Goal: Complete application form: Complete application form

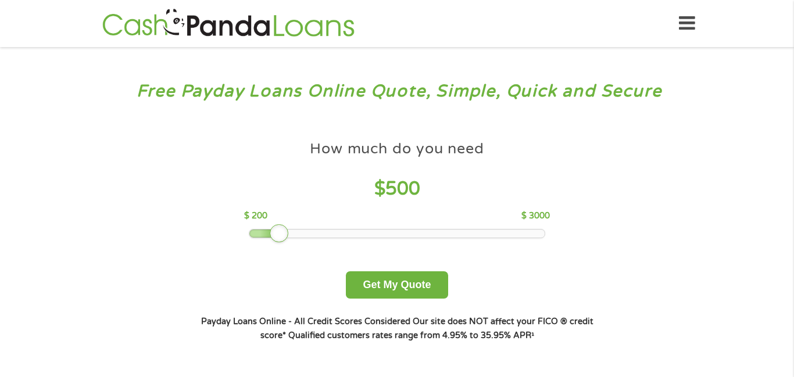
drag, startPoint x: 322, startPoint y: 232, endPoint x: 266, endPoint y: 230, distance: 56.4
click at [266, 230] on div at bounding box center [397, 234] width 296 height 8
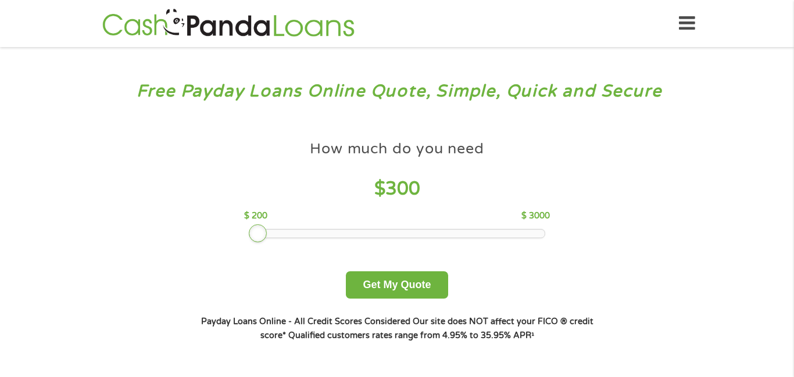
drag, startPoint x: 254, startPoint y: 235, endPoint x: 269, endPoint y: 231, distance: 15.5
click at [269, 231] on div at bounding box center [397, 234] width 296 height 8
drag, startPoint x: 256, startPoint y: 239, endPoint x: 265, endPoint y: 239, distance: 8.7
click at [265, 239] on div at bounding box center [268, 233] width 19 height 19
click at [403, 276] on button "Get My Quote" at bounding box center [397, 284] width 102 height 27
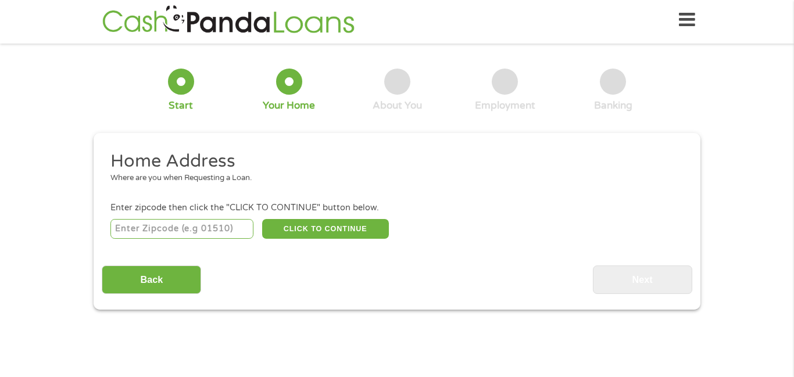
click at [207, 227] on input "number" at bounding box center [182, 229] width 144 height 20
type input "44683"
select select "Ohio"
click at [280, 232] on button "CLICK TO CONTINUE" at bounding box center [325, 229] width 127 height 20
type input "44683"
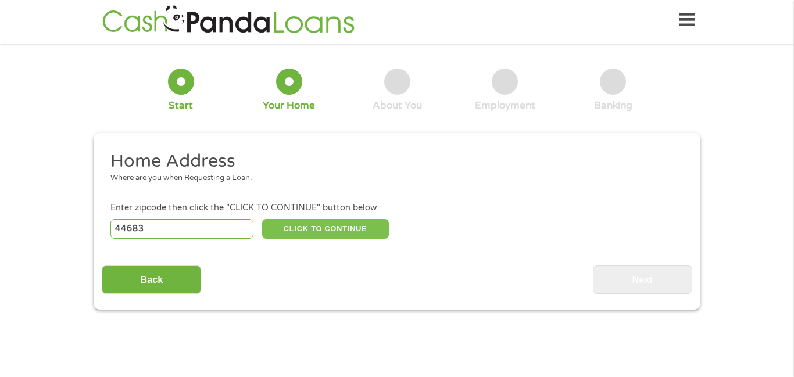
type input "Uhrichsville"
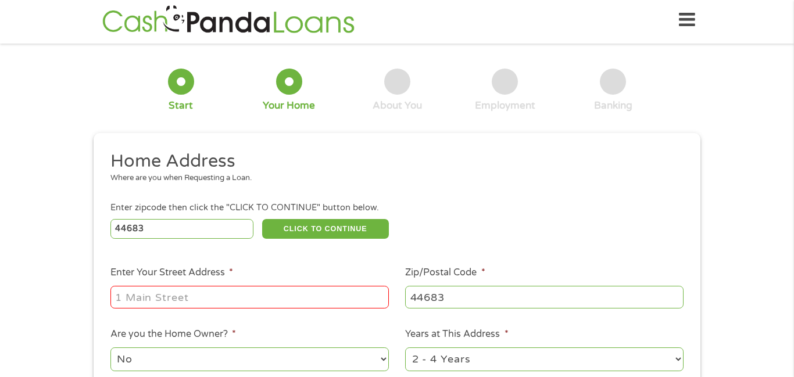
click at [263, 307] on input "Enter Your Street Address *" at bounding box center [249, 297] width 278 height 22
type input "734 north main st"
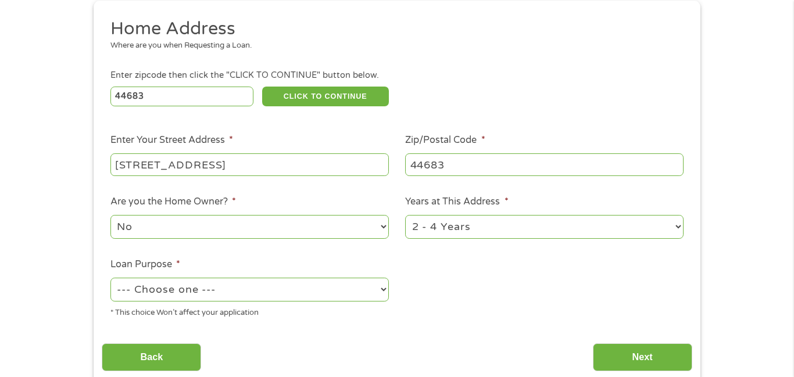
scroll to position [137, 0]
click at [275, 284] on select "--- Choose one --- Pay Bills Debt Consolidation Home Improvement Major Purchase…" at bounding box center [249, 289] width 278 height 24
select select "other"
click at [110, 278] on select "--- Choose one --- Pay Bills Debt Consolidation Home Improvement Major Purchase…" at bounding box center [249, 289] width 278 height 24
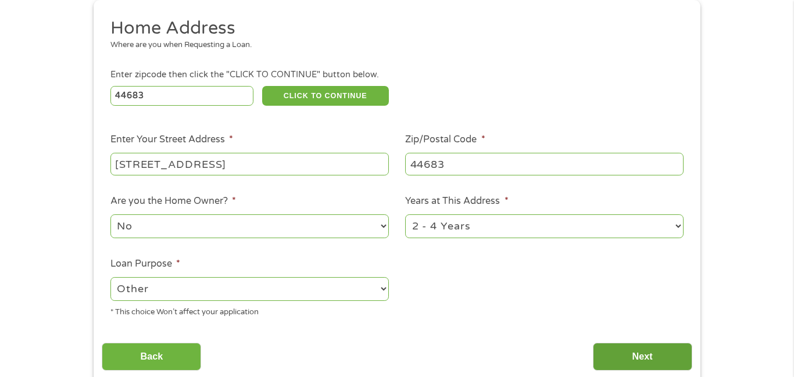
click at [677, 353] on input "Next" at bounding box center [642, 357] width 99 height 28
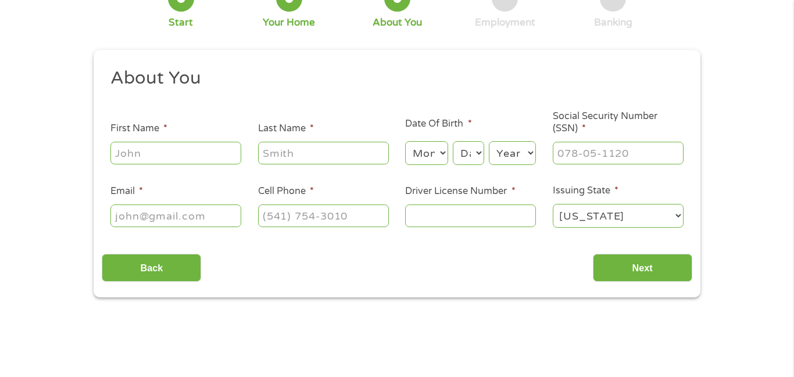
scroll to position [0, 0]
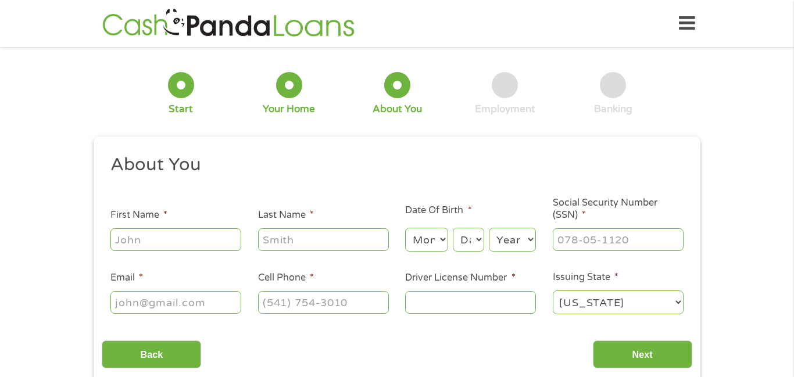
click at [221, 228] on input "First Name *" at bounding box center [175, 239] width 131 height 22
type input "nicole"
type input "robinson"
type input "robinsonnicole998@gmail.com"
click at [423, 247] on select "Month 1 2 3 4 5 6 7 8 9 10 11 12" at bounding box center [426, 240] width 42 height 24
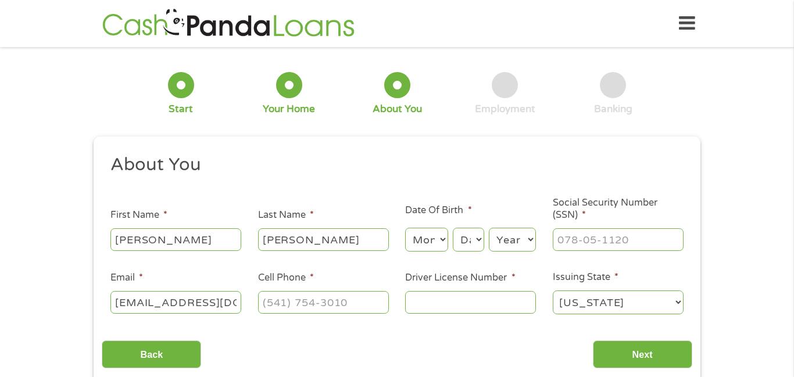
select select "12"
click at [405, 228] on select "Month 1 2 3 4 5 6 7 8 9 10 11 12" at bounding box center [426, 240] width 42 height 24
click at [467, 242] on select "Day 1 2 3 4 5 6 7 8 9 10 11 12 13 14 15 16 17 18 19 20 21 22 23 24 25 26 27 28 …" at bounding box center [468, 240] width 31 height 24
select select "18"
click at [453, 228] on select "Day 1 2 3 4 5 6 7 8 9 10 11 12 13 14 15 16 17 18 19 20 21 22 23 24 25 26 27 28 …" at bounding box center [468, 240] width 31 height 24
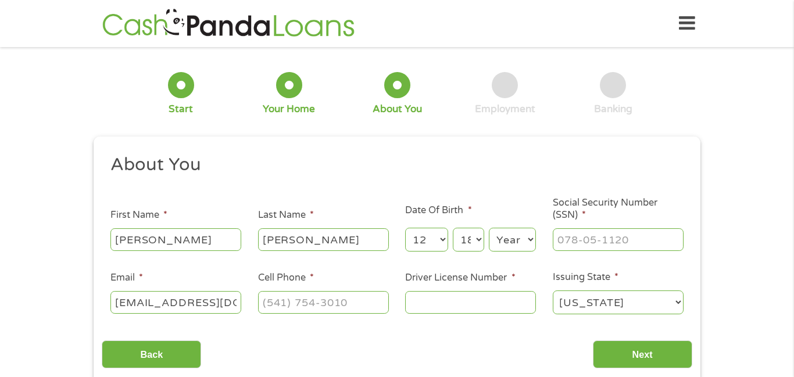
click at [503, 230] on select "Year 2007 2006 2005 2004 2003 2002 2001 2000 1999 1998 1997 1996 1995 1994 1993…" at bounding box center [512, 240] width 47 height 24
select select "2002"
click at [489, 228] on select "Year 2007 2006 2005 2004 2003 2002 2001 2000 1999 1998 1997 1996 1995 1994 1993…" at bounding box center [512, 240] width 47 height 24
click at [580, 243] on input "Social Security Number (SSN) *" at bounding box center [618, 239] width 131 height 22
type input "275-08-6561"
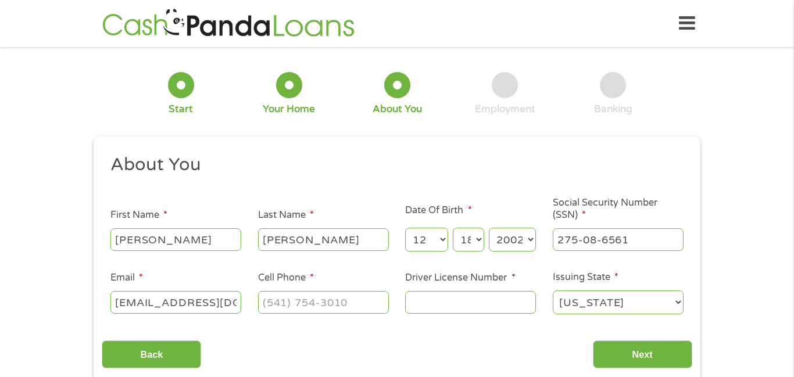
click at [333, 310] on input "Cell Phone *" at bounding box center [323, 302] width 131 height 22
type input "(330) 440-5060"
click at [438, 310] on input "Driver License Number *" at bounding box center [470, 302] width 131 height 22
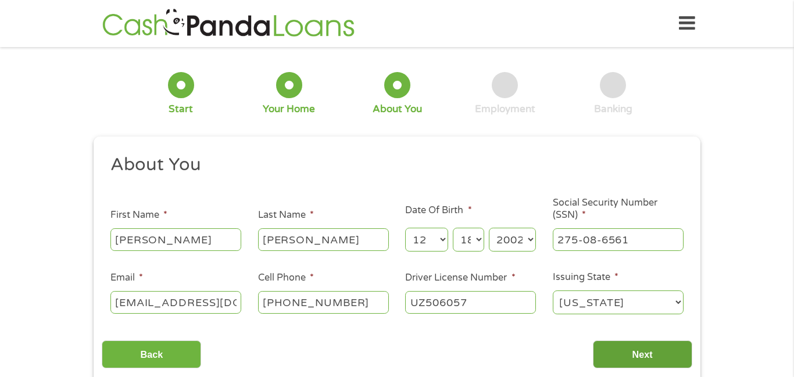
type input "UZ506057"
click at [650, 362] on input "Next" at bounding box center [642, 355] width 99 height 28
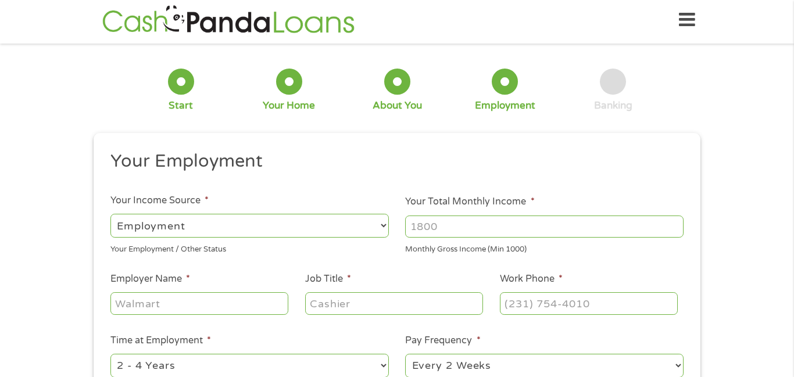
click at [260, 221] on select "--- Choose one --- Employment Self Employed Benefits" at bounding box center [249, 226] width 278 height 24
click at [110, 214] on select "--- Choose one --- Employment Self Employed Benefits" at bounding box center [249, 226] width 278 height 24
click at [512, 237] on input "Your Total Monthly Income *" at bounding box center [544, 227] width 278 height 22
type input "800"
click at [227, 303] on input "Employer Name *" at bounding box center [199, 303] width 178 height 22
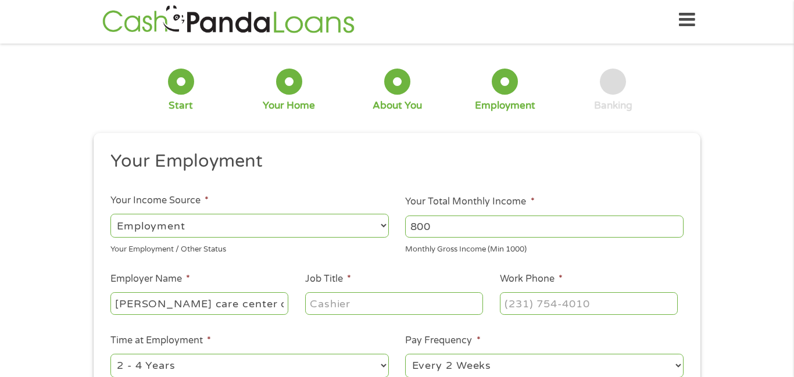
type input "hennis care center of dover"
click at [313, 309] on input "Job Title *" at bounding box center [394, 303] width 178 height 22
type input "housekeeping"
click at [531, 310] on input "Work Phone *" at bounding box center [589, 303] width 178 height 22
type input "(330) 440-5060"
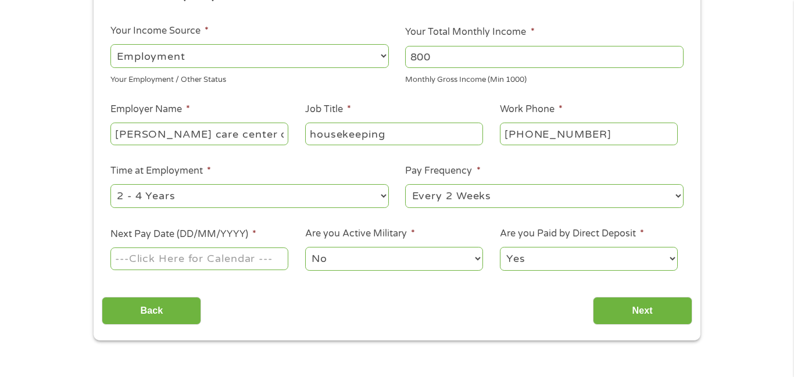
scroll to position [174, 0]
click at [271, 265] on input "Next Pay Date (DD/MM/YYYY) *" at bounding box center [199, 258] width 178 height 22
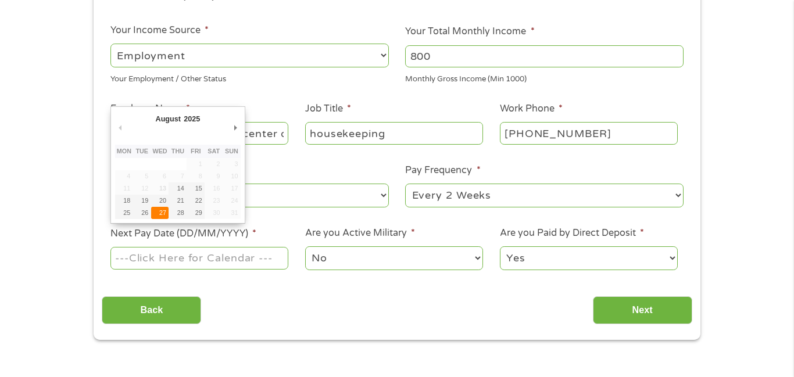
type input "27/08/2025"
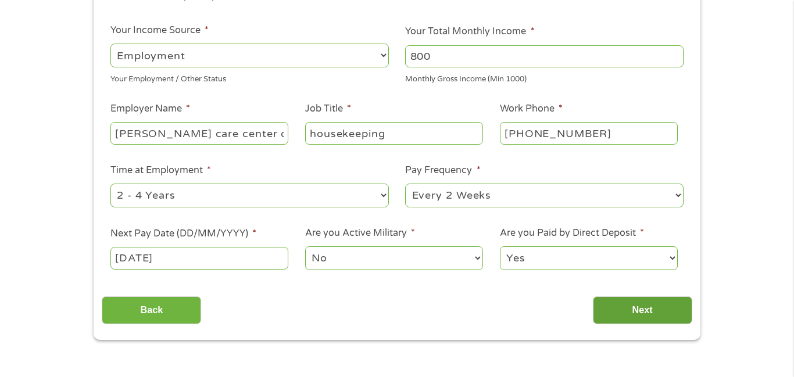
click at [624, 306] on input "Next" at bounding box center [642, 310] width 99 height 28
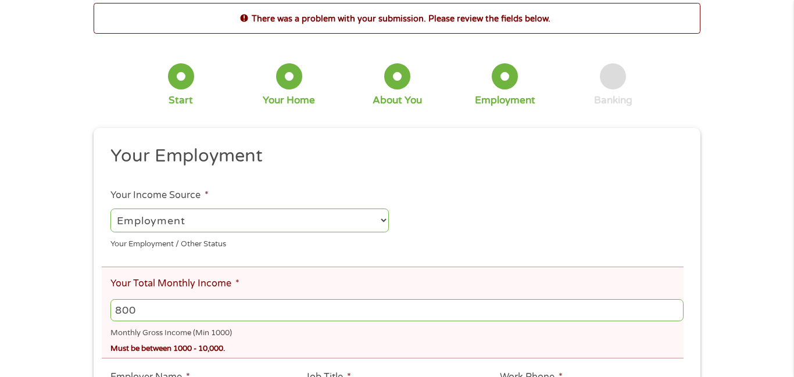
scroll to position [60, 0]
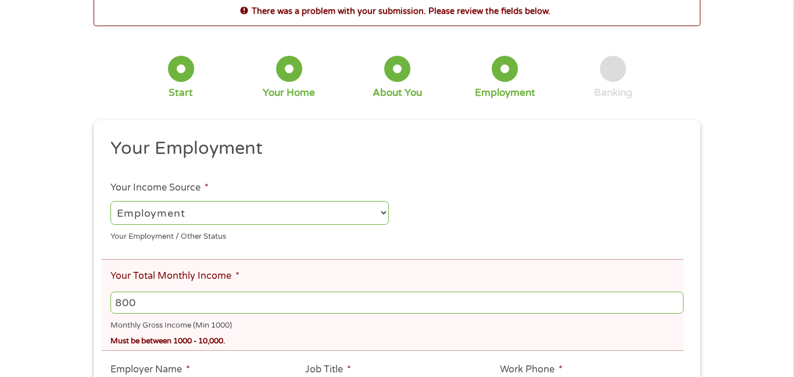
click at [208, 305] on input "800" at bounding box center [396, 303] width 573 height 22
type input "8"
click at [125, 305] on input "1000" at bounding box center [396, 303] width 573 height 22
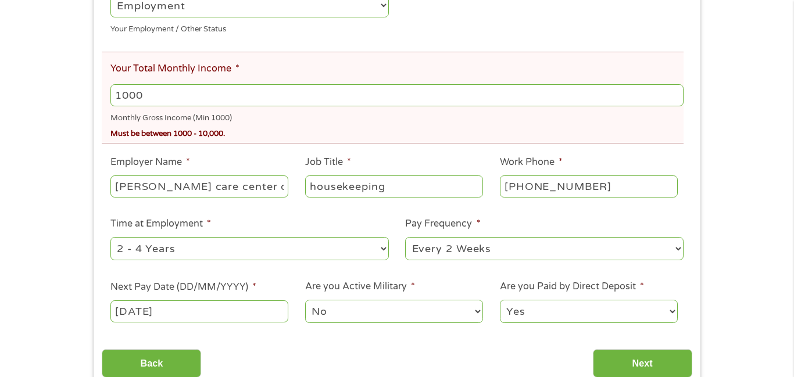
scroll to position [269, 0]
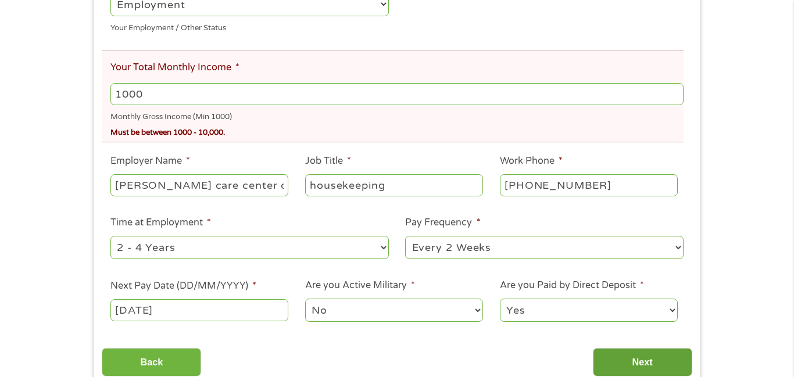
type input "1000"
click at [658, 370] on input "Next" at bounding box center [642, 362] width 99 height 28
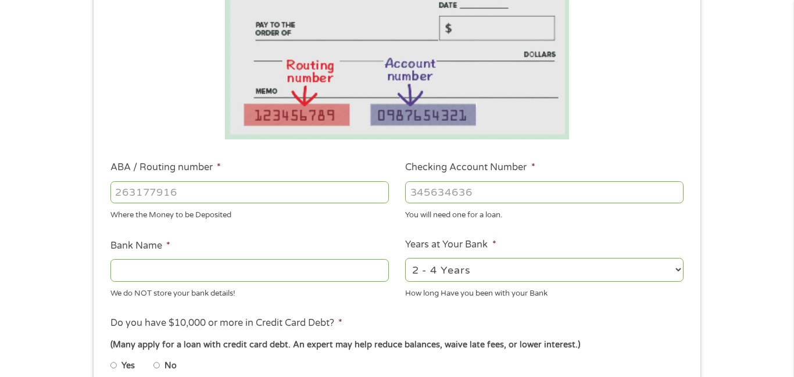
scroll to position [215, 0]
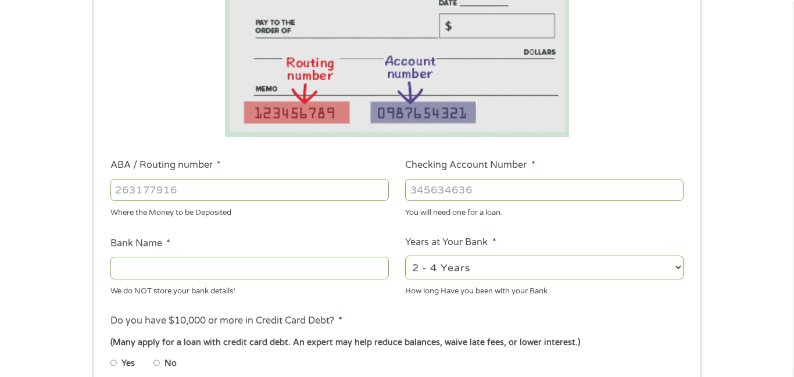
click at [290, 191] on input "ABA / Routing number *" at bounding box center [249, 190] width 278 height 22
type input "241280650"
type input "DOVER PHILA FCU"
type input "241280650"
click at [433, 189] on input "Checking Account Number *" at bounding box center [544, 190] width 278 height 22
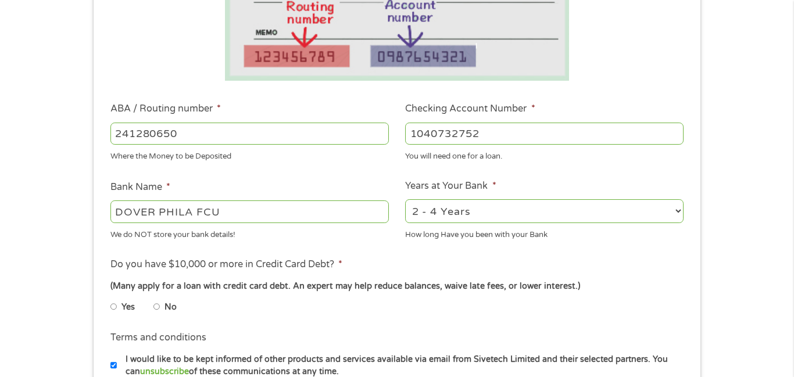
scroll to position [284, 0]
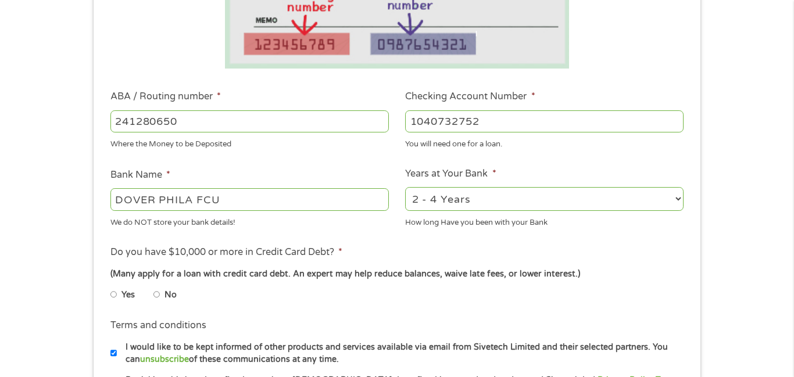
type input "1040732752"
click at [165, 293] on label "No" at bounding box center [170, 295] width 12 height 13
click at [160, 293] on input "No" at bounding box center [156, 294] width 7 height 19
radio input "true"
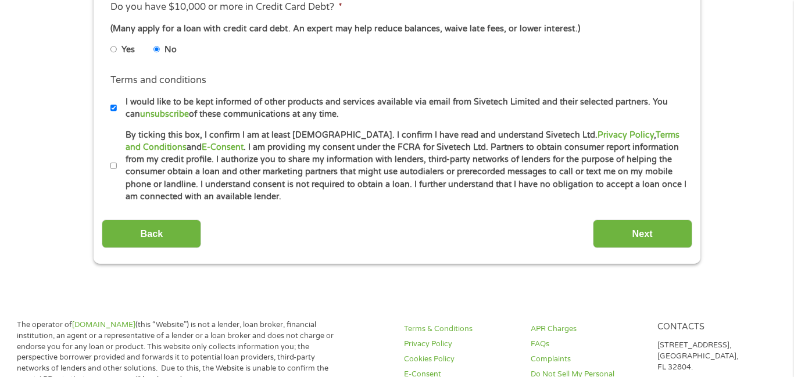
scroll to position [535, 0]
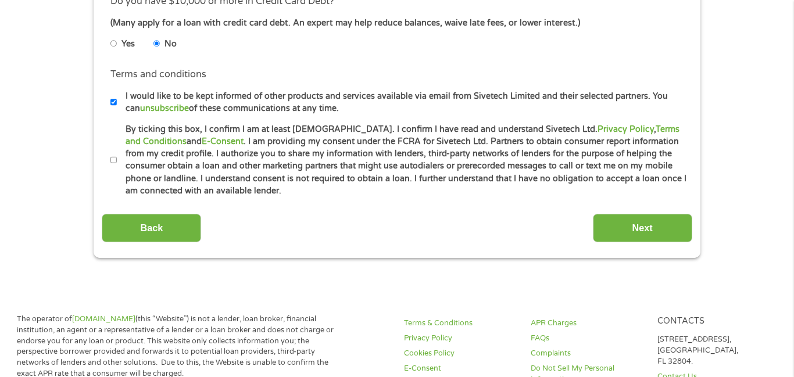
click at [116, 164] on input "By ticking this box, I confirm I am at least 18 years old. I confirm I have rea…" at bounding box center [113, 160] width 7 height 19
checkbox input "true"
click at [642, 226] on input "Next" at bounding box center [642, 228] width 99 height 28
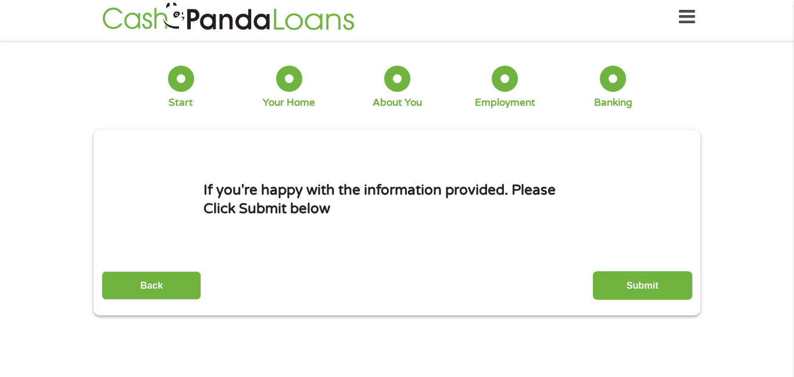
scroll to position [0, 0]
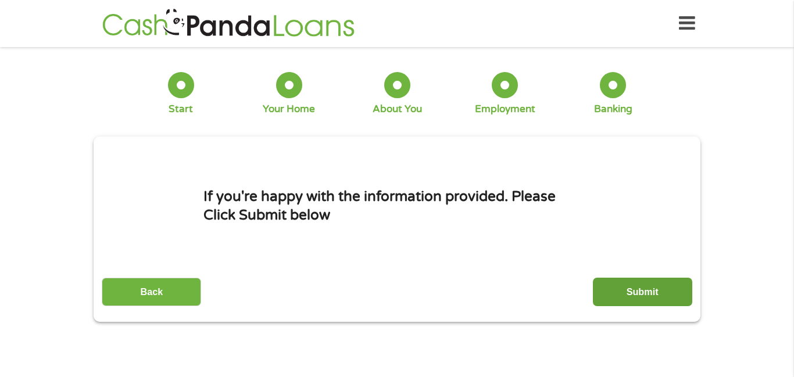
click at [628, 298] on input "Submit" at bounding box center [642, 292] width 99 height 28
